Goal: Task Accomplishment & Management: Manage account settings

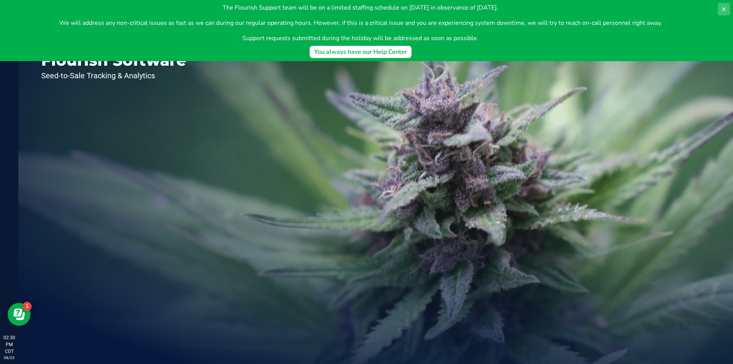
click at [723, 9] on icon at bounding box center [723, 9] width 6 height 6
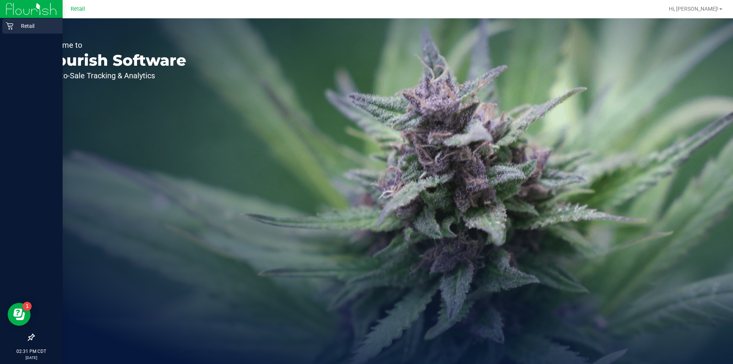
click at [9, 29] on icon at bounding box center [9, 26] width 7 height 7
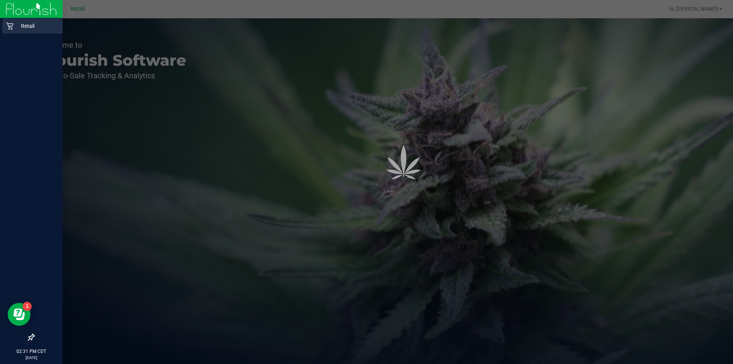
click at [33, 28] on p "Retail" at bounding box center [36, 25] width 46 height 9
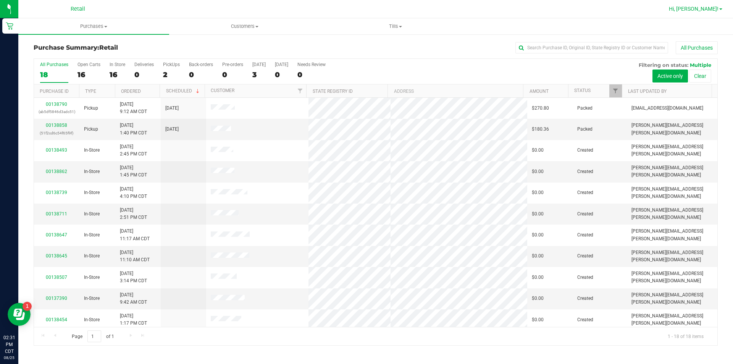
click at [712, 11] on span "Hi, [PERSON_NAME]!" at bounding box center [693, 9] width 50 height 6
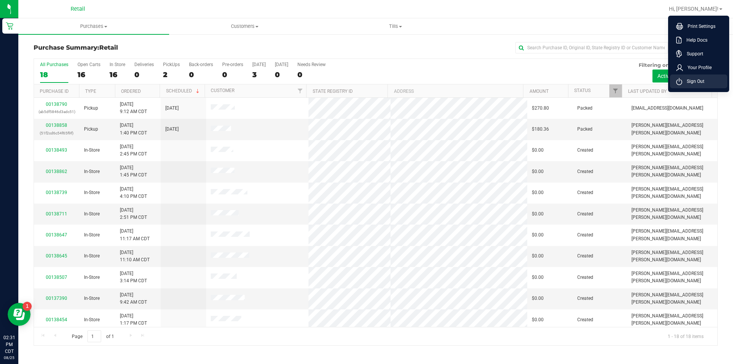
click at [698, 84] on span "Sign Out" at bounding box center [693, 81] width 22 height 8
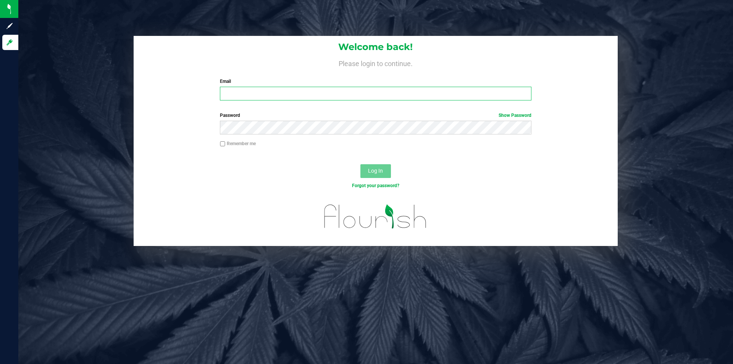
click at [254, 93] on input "Email" at bounding box center [375, 94] width 311 height 14
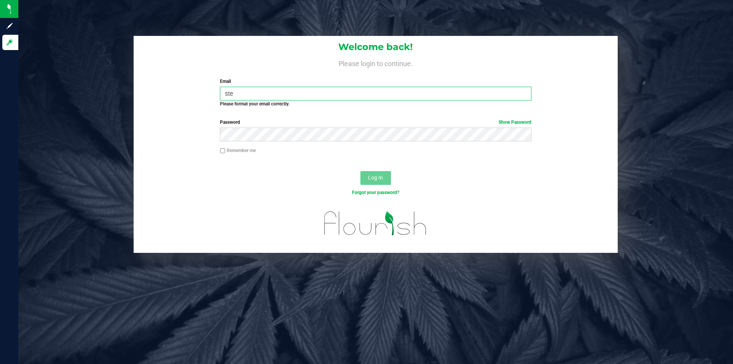
type input "[PERSON_NAME][EMAIL_ADDRESS][PERSON_NAME][DOMAIN_NAME]"
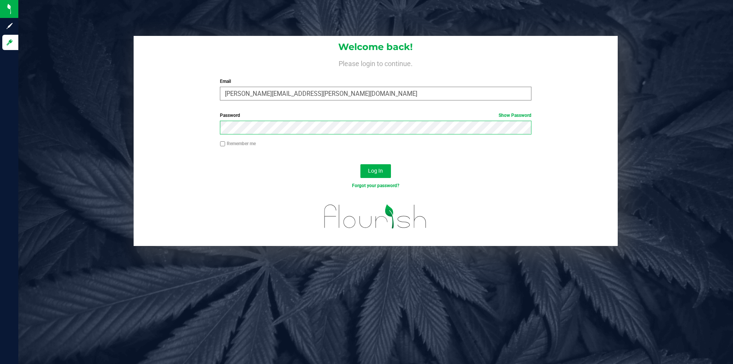
click at [360, 164] on button "Log In" at bounding box center [375, 171] width 31 height 14
